Goal: Transaction & Acquisition: Purchase product/service

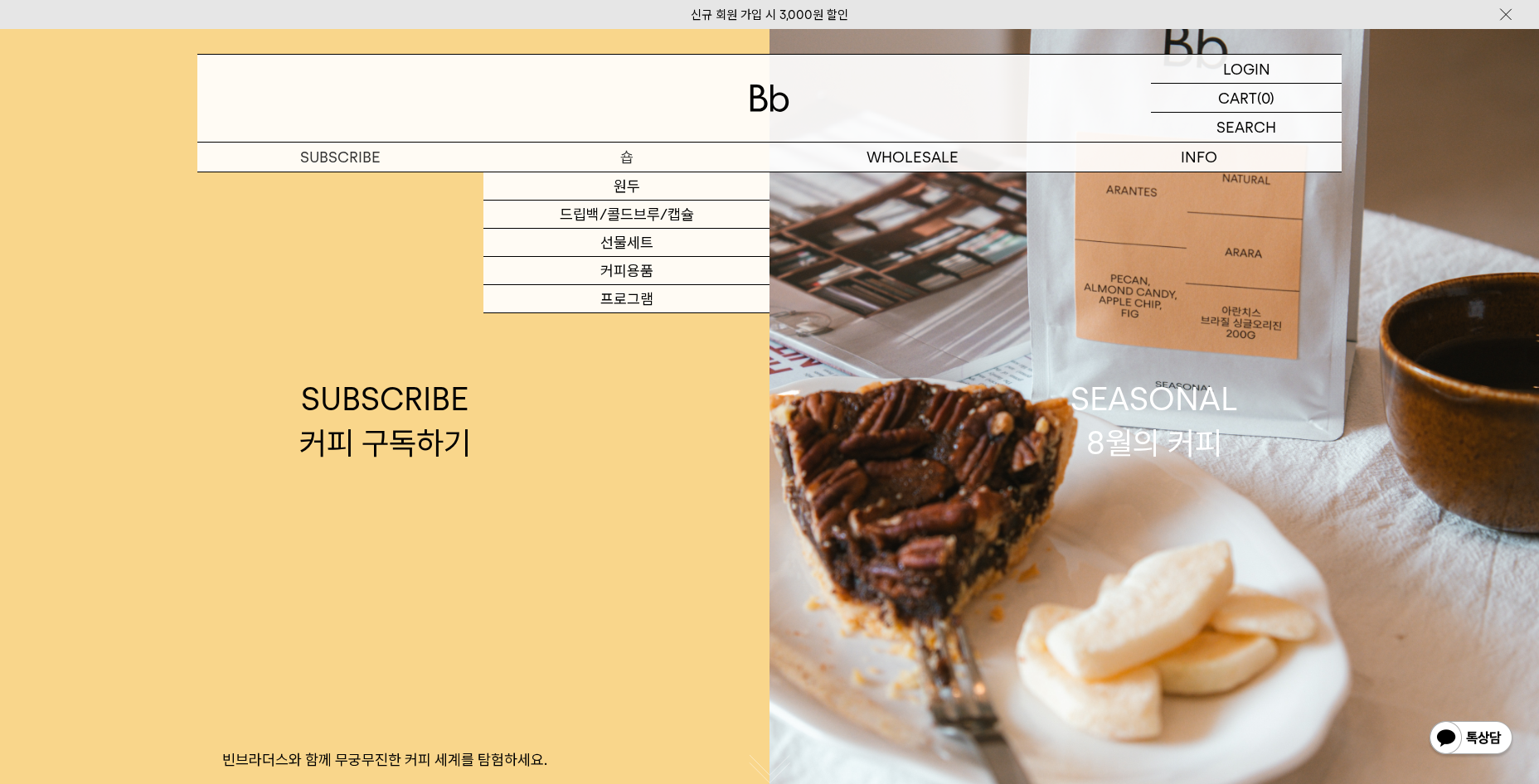
click at [644, 165] on p "숍" at bounding box center [627, 157] width 286 height 29
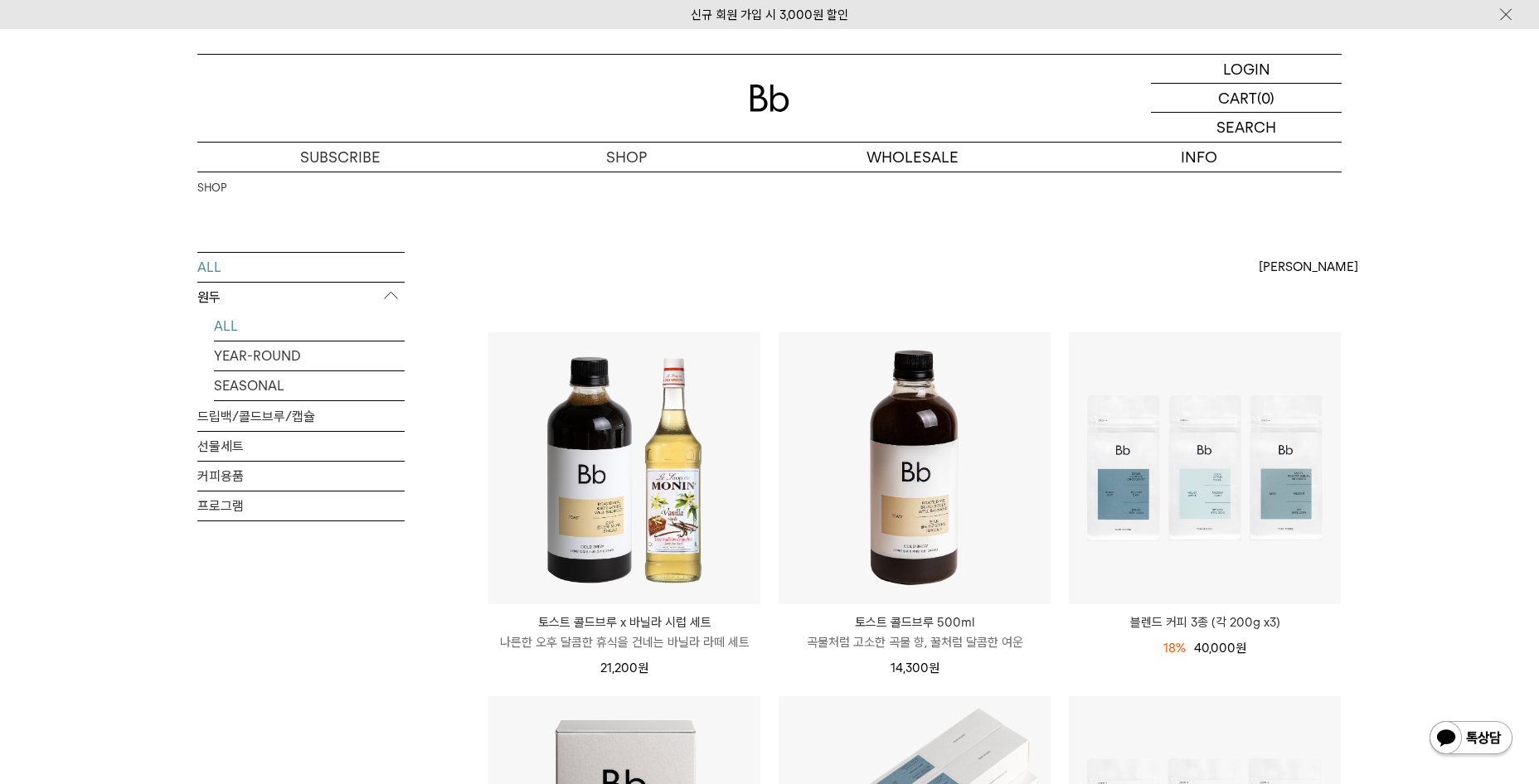
click at [219, 328] on link "ALL" at bounding box center [309, 326] width 191 height 29
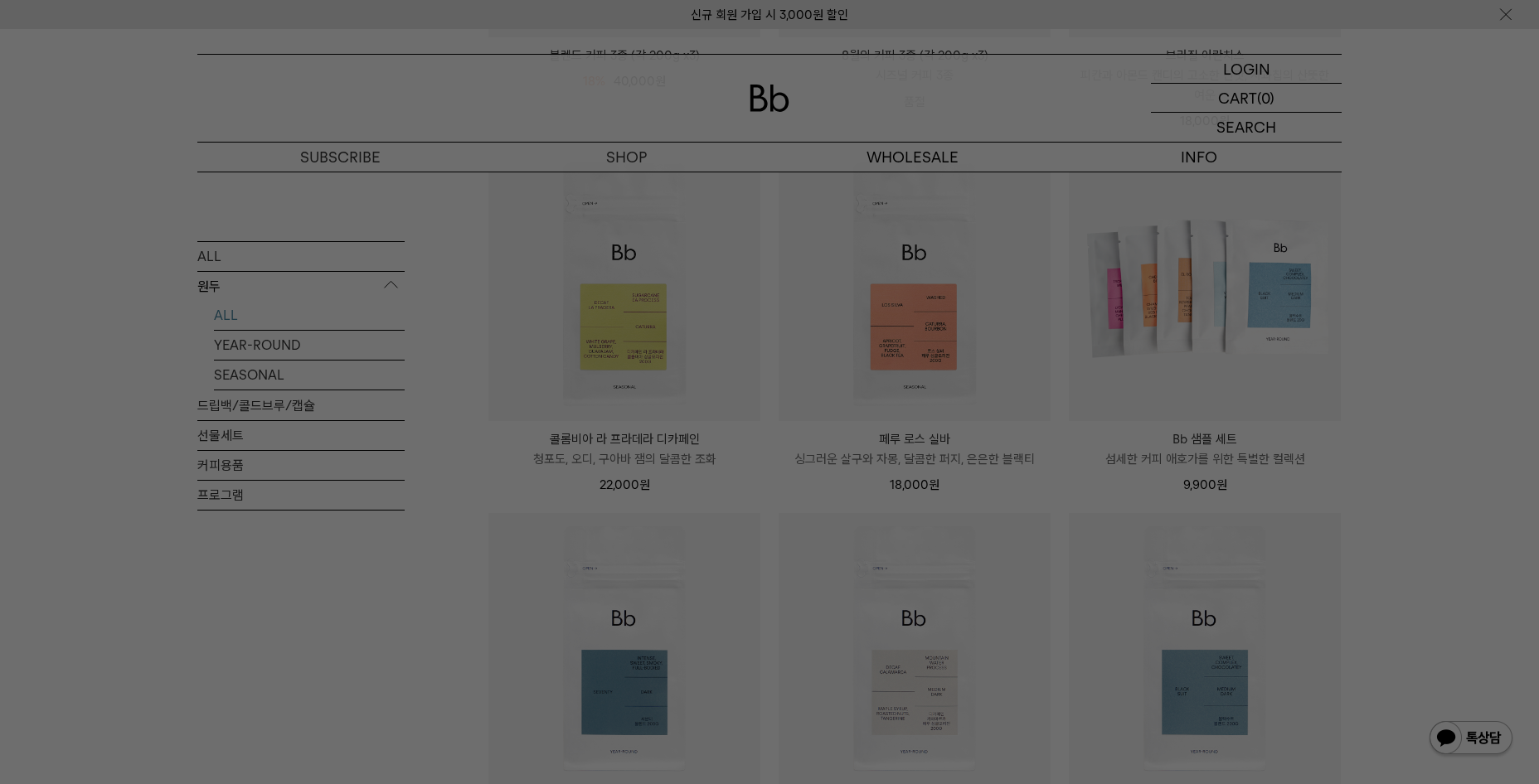
scroll to position [663, 0]
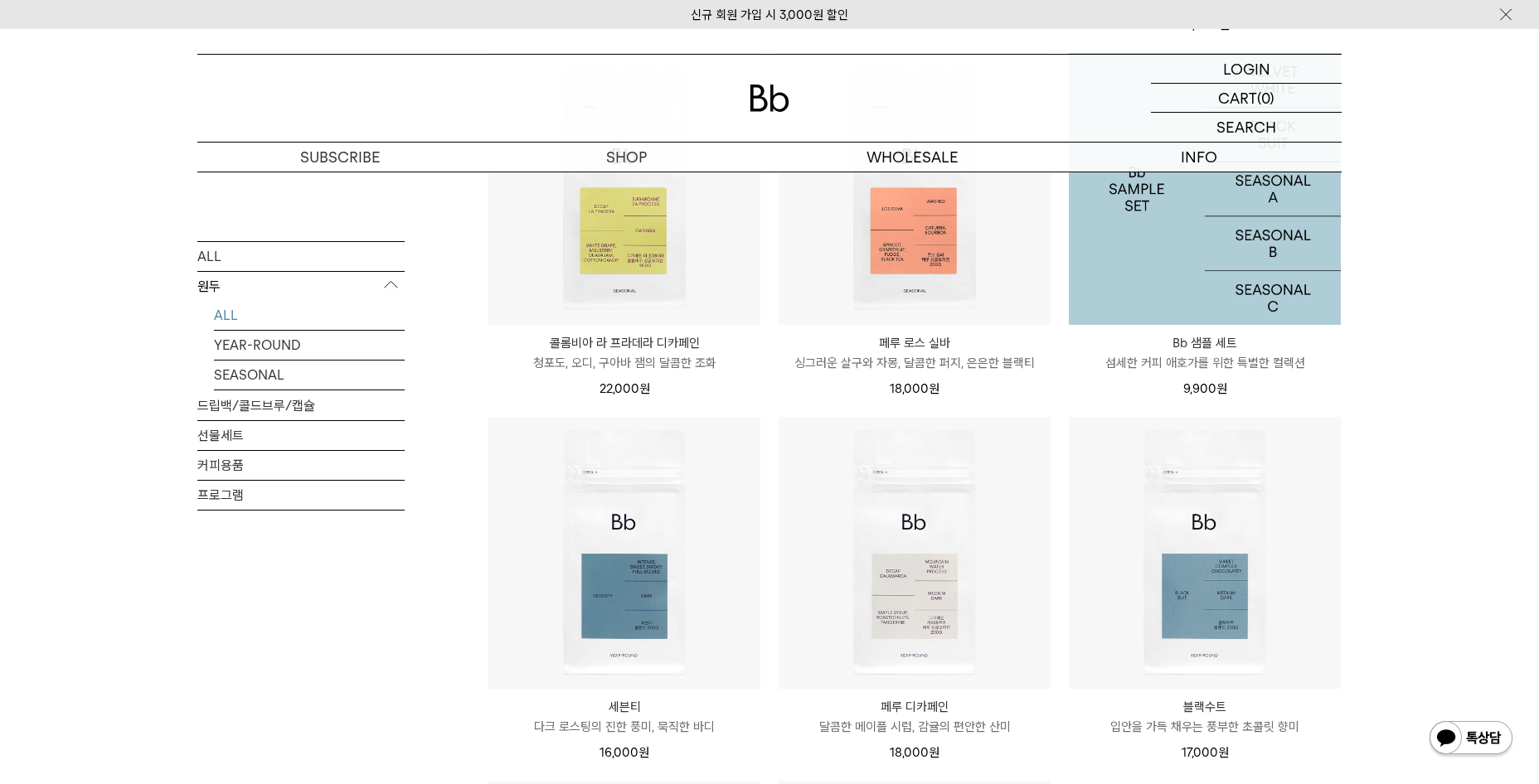
click at [1105, 245] on img at bounding box center [1205, 189] width 272 height 272
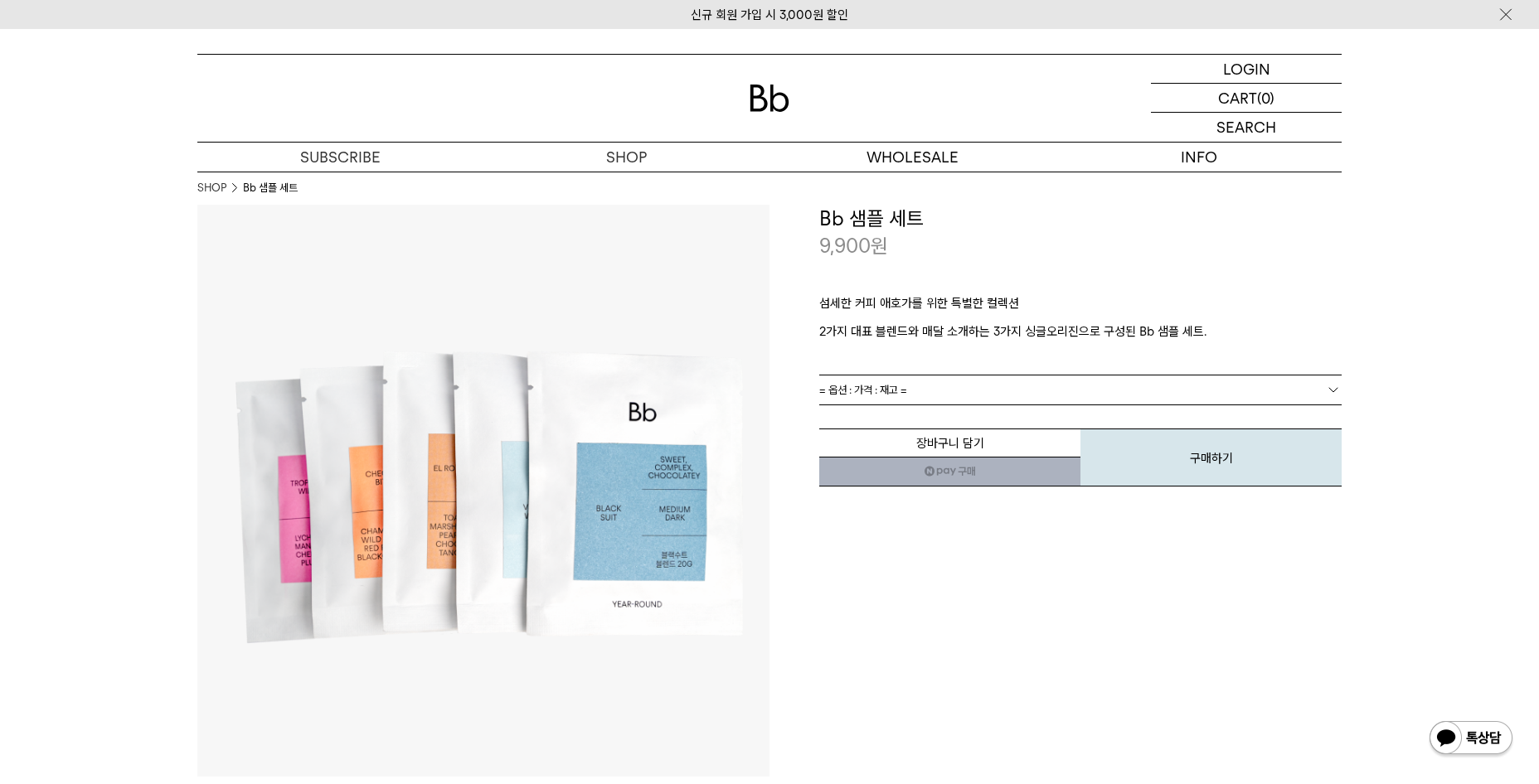
click at [1056, 396] on link "= 옵션 : 가격 : 재고 =" at bounding box center [1080, 389] width 522 height 29
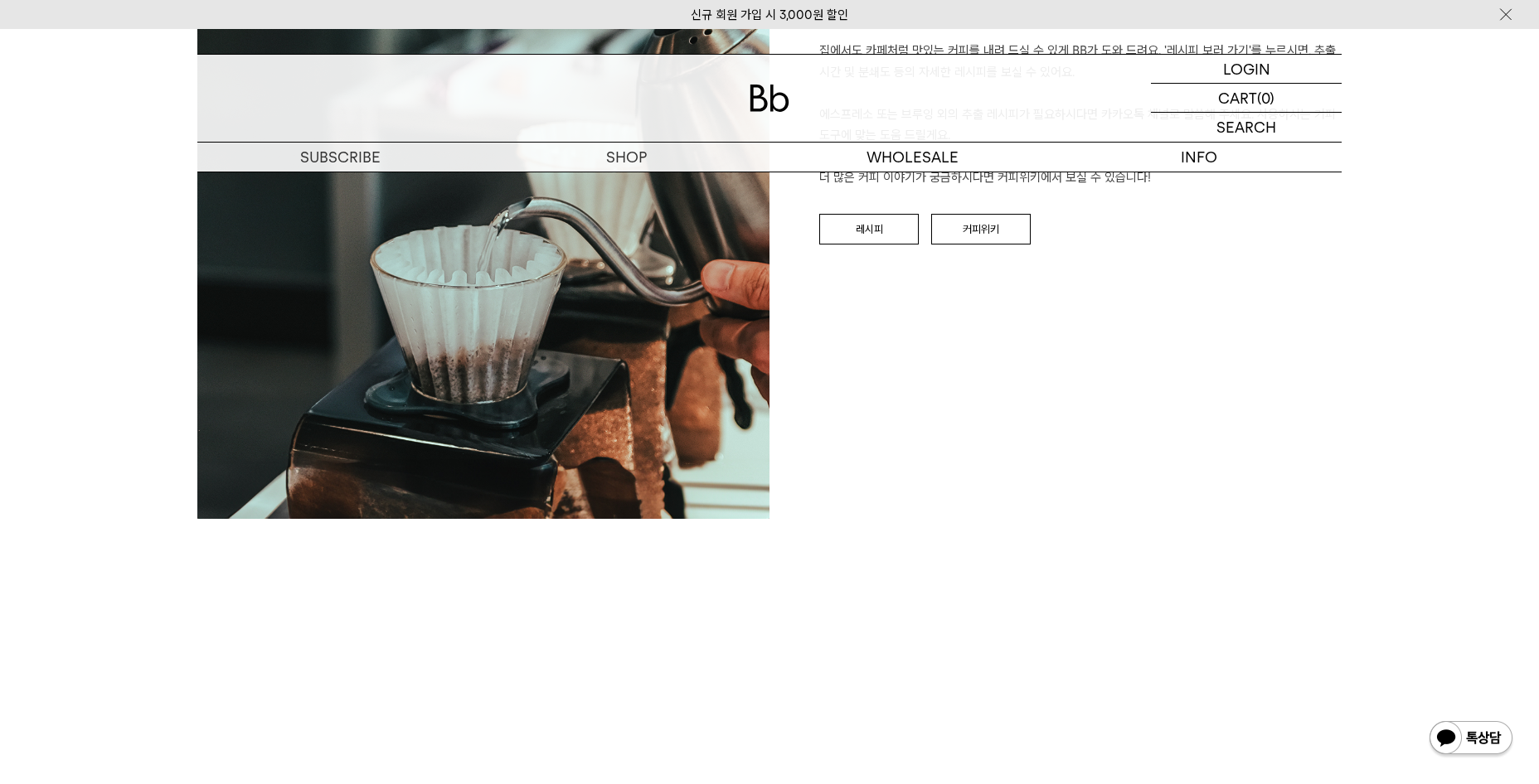
scroll to position [1989, 0]
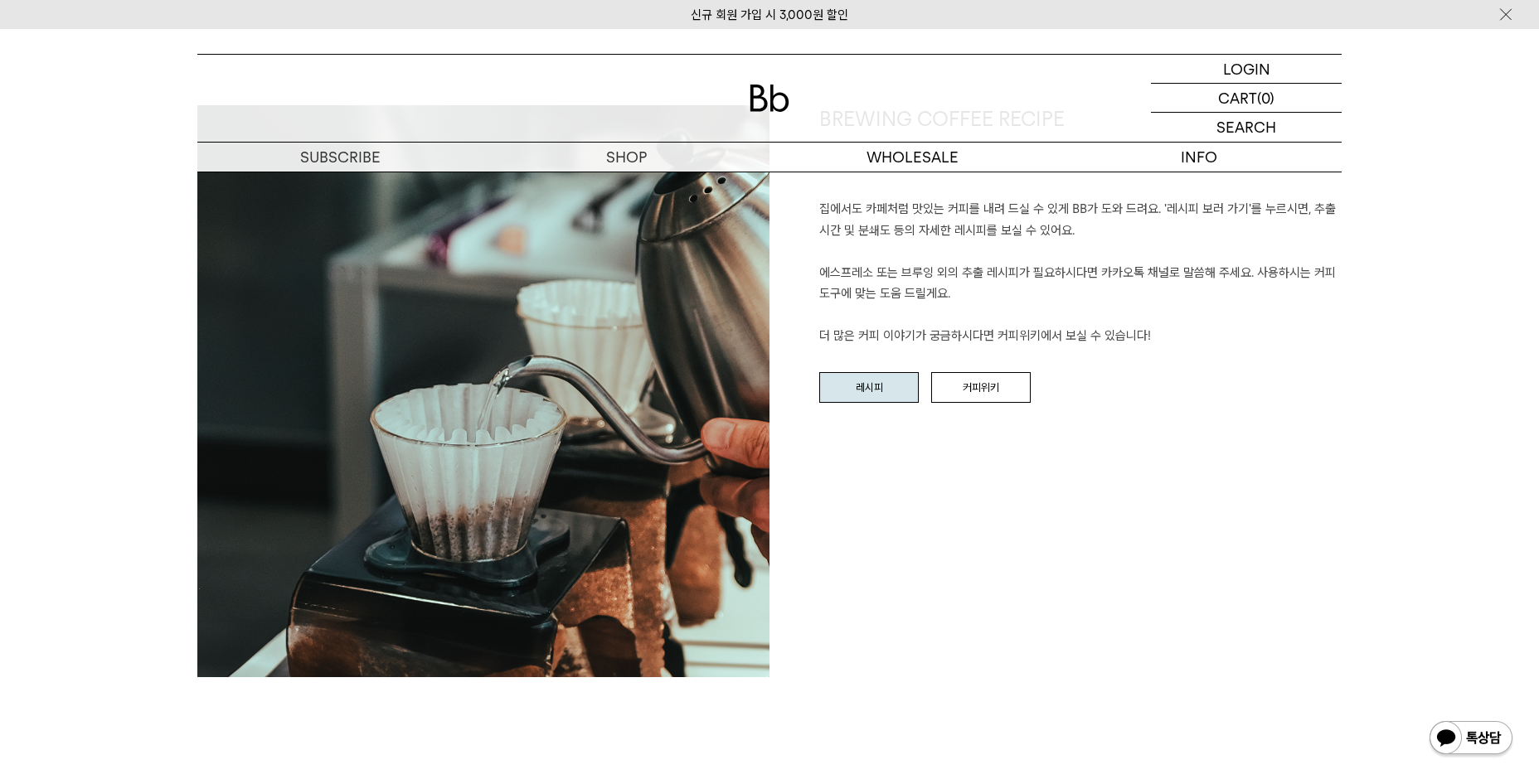
click at [867, 384] on link "레시피" at bounding box center [868, 388] width 100 height 32
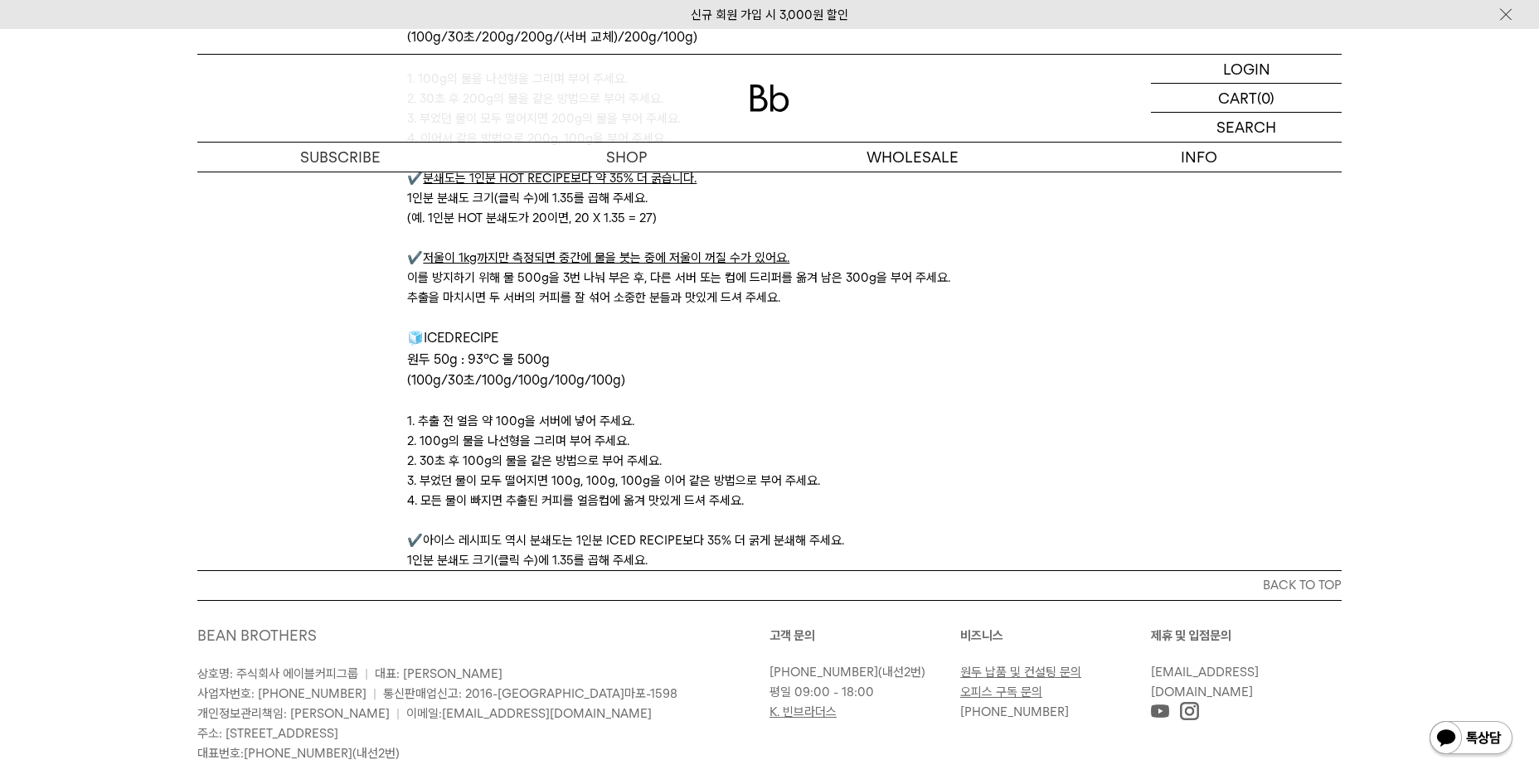
scroll to position [5522, 0]
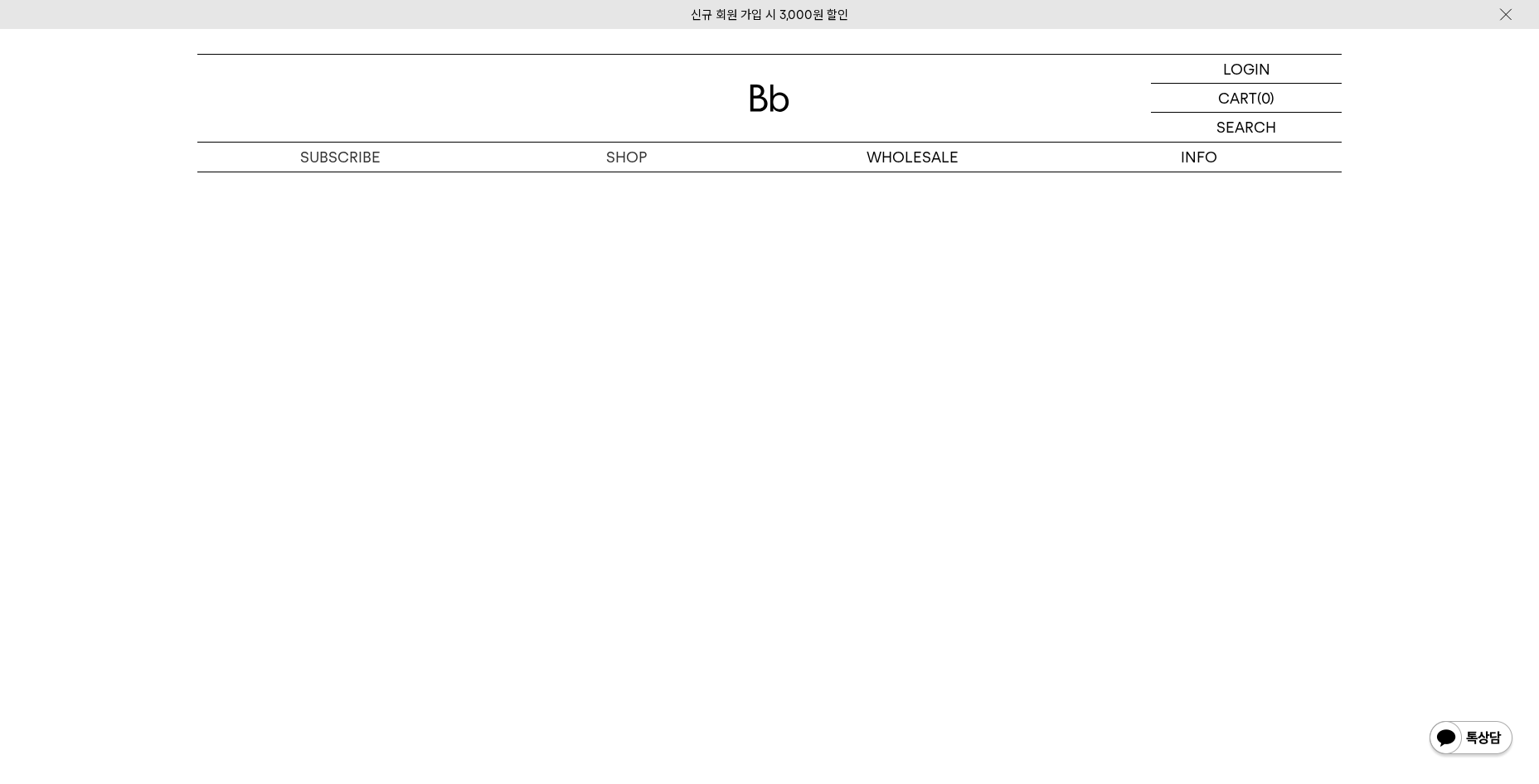
scroll to position [2872, 0]
